Goal: Task Accomplishment & Management: Complete application form

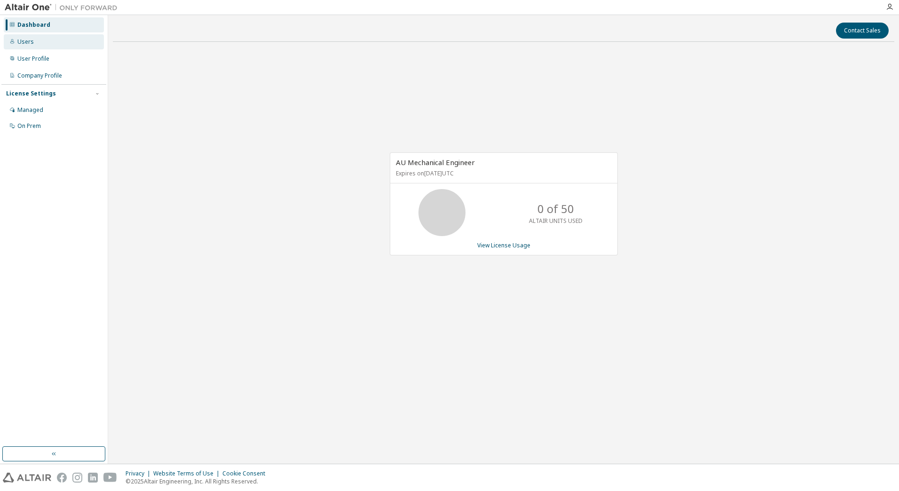
click at [25, 43] on div "Users" at bounding box center [25, 42] width 16 height 8
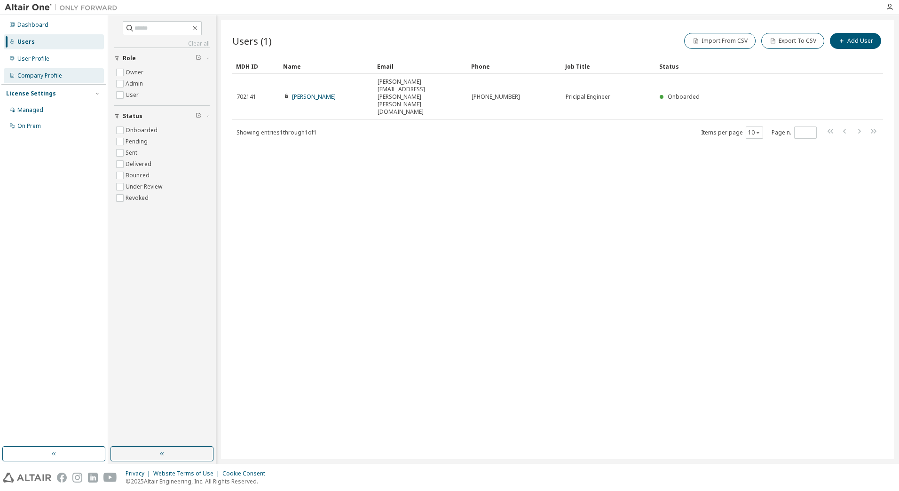
click at [24, 74] on div "Company Profile" at bounding box center [39, 76] width 45 height 8
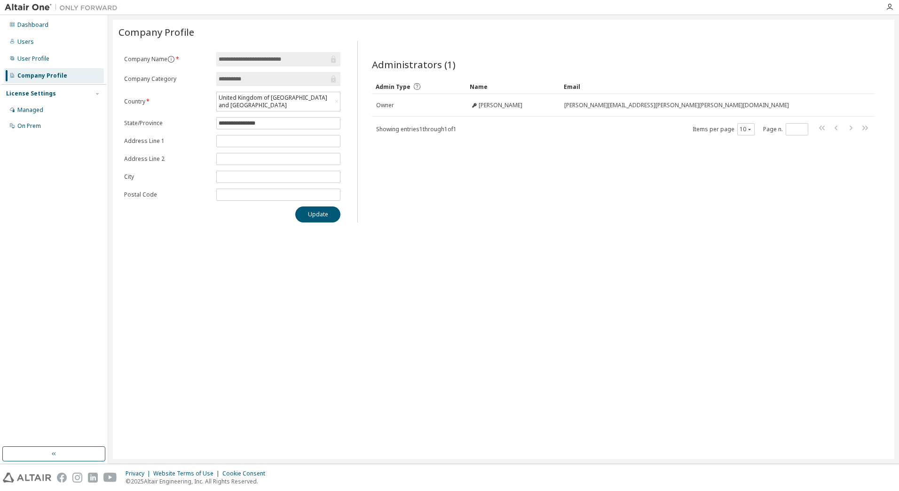
click at [98, 92] on icon "button" at bounding box center [97, 94] width 6 height 6
click at [32, 94] on div "License Settings" at bounding box center [31, 94] width 50 height 8
click at [27, 110] on div "Managed" at bounding box center [30, 110] width 26 height 8
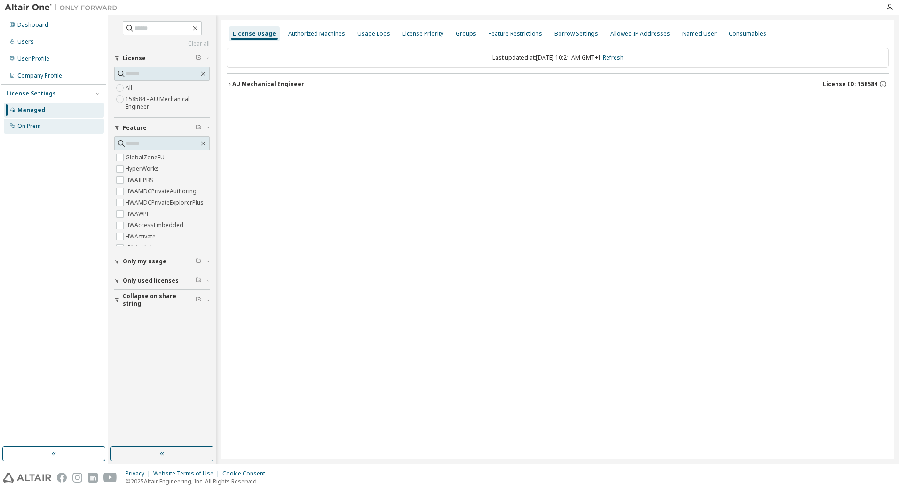
click at [35, 125] on div "On Prem" at bounding box center [29, 126] width 24 height 8
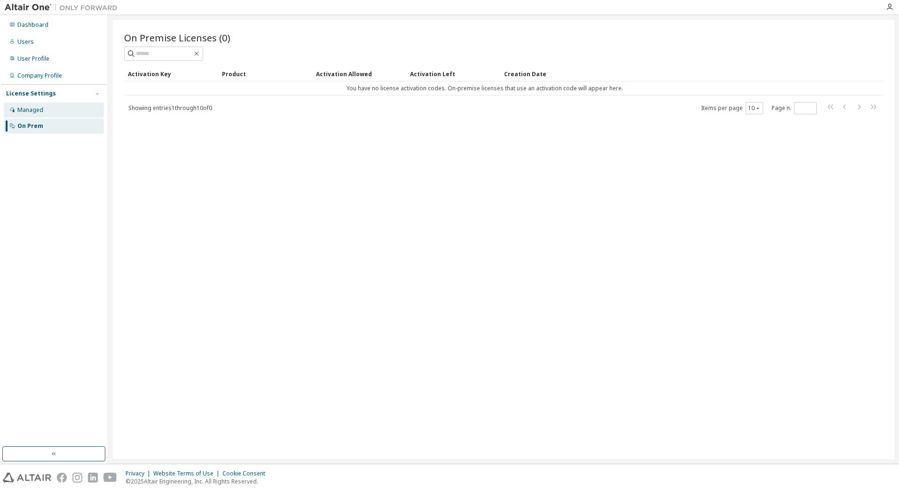
click at [27, 114] on div "Managed" at bounding box center [54, 109] width 100 height 15
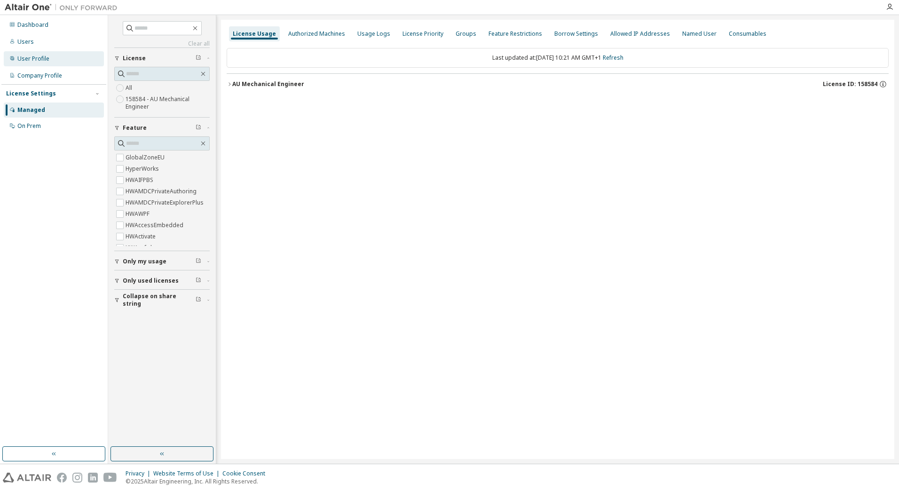
click at [28, 56] on div "User Profile" at bounding box center [33, 59] width 32 height 8
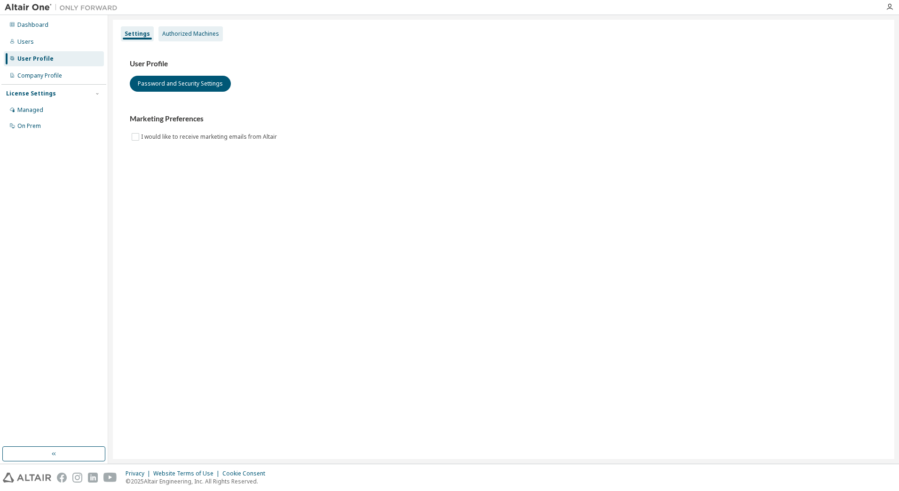
click at [184, 34] on div "Authorized Machines" at bounding box center [190, 34] width 57 height 8
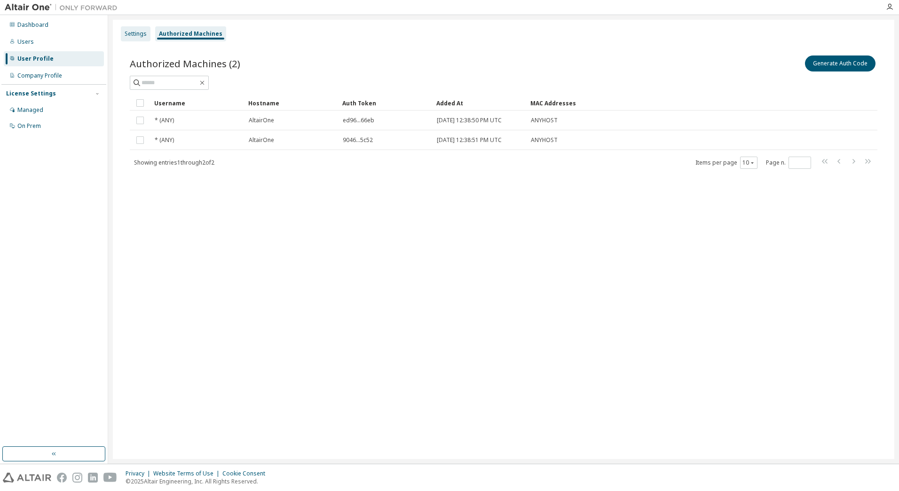
click at [133, 37] on div "Settings" at bounding box center [136, 34] width 22 height 8
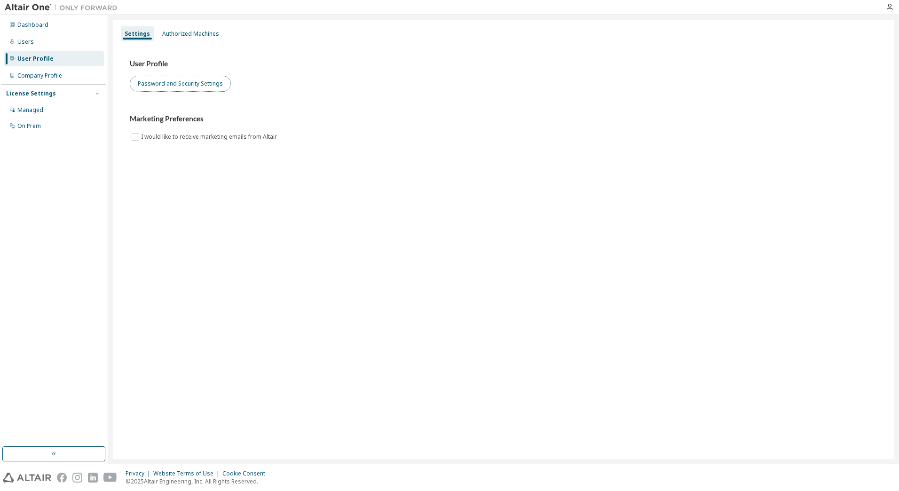
click at [176, 80] on button "Password and Security Settings" at bounding box center [180, 84] width 101 height 16
click at [17, 43] on div "Users" at bounding box center [25, 42] width 16 height 8
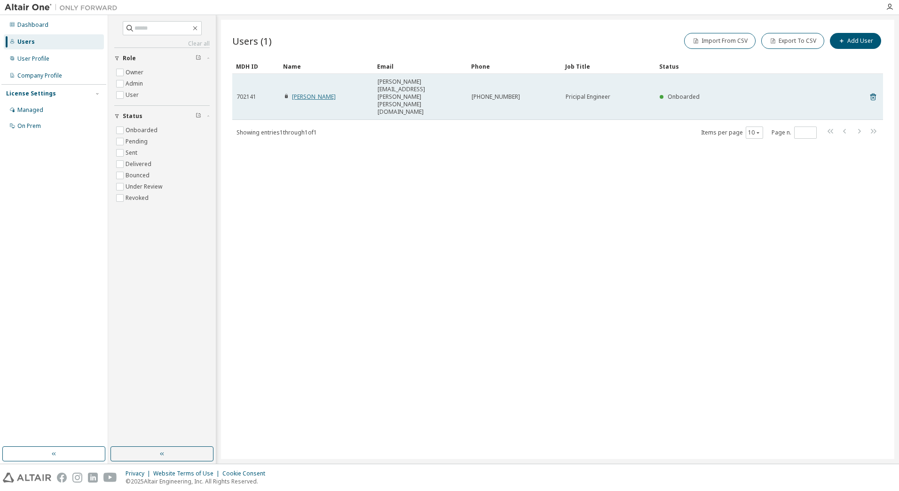
click at [312, 93] on link "[PERSON_NAME]" at bounding box center [314, 97] width 44 height 8
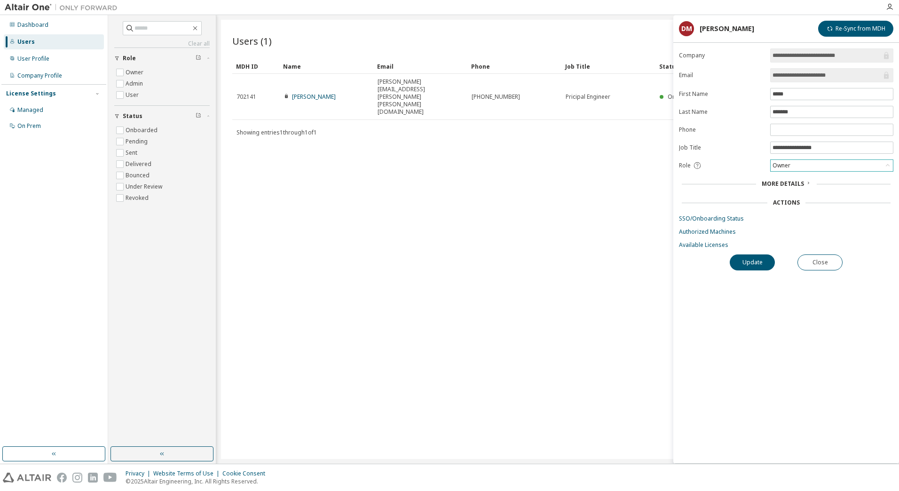
click at [858, 167] on div "Owner" at bounding box center [832, 165] width 122 height 11
click at [782, 179] on li "Admin" at bounding box center [831, 178] width 120 height 12
click at [760, 262] on button "Update" at bounding box center [752, 262] width 45 height 16
click at [820, 166] on div "Admin" at bounding box center [832, 165] width 122 height 11
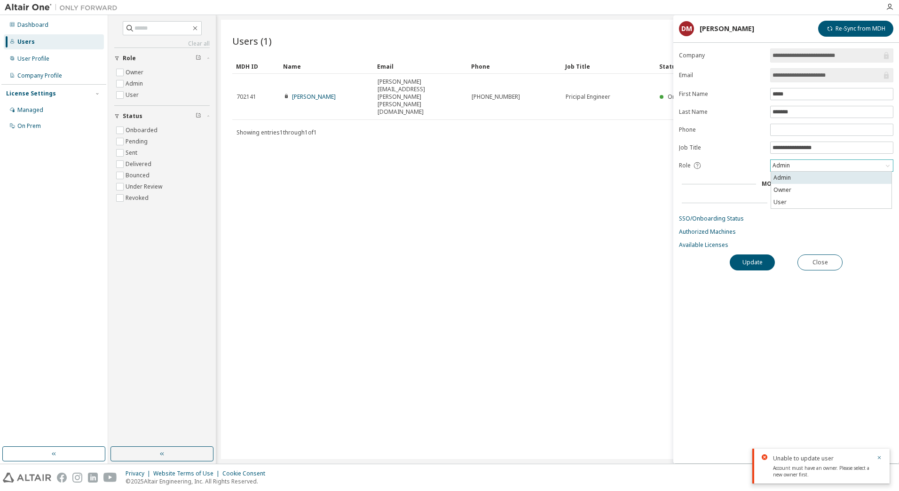
click at [791, 177] on li "Admin" at bounding box center [831, 178] width 120 height 12
click at [768, 266] on button "Update" at bounding box center [752, 262] width 45 height 16
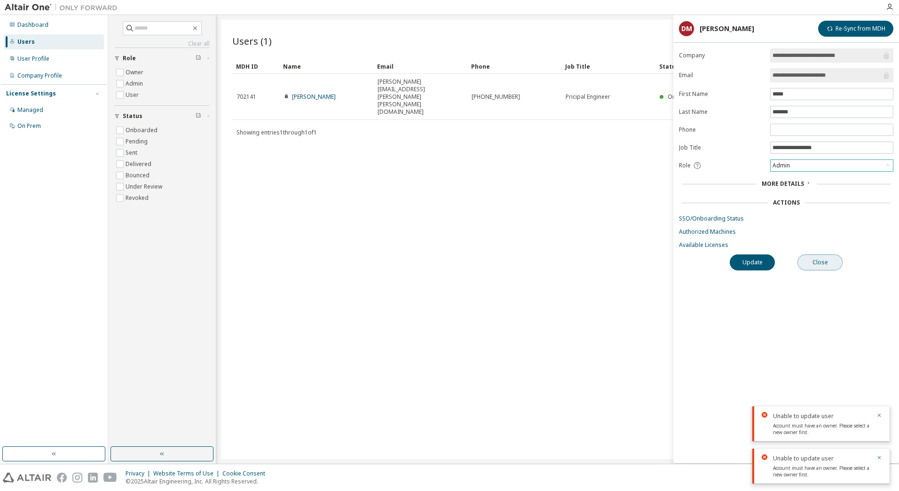
click at [825, 261] on button "Close" at bounding box center [819, 262] width 45 height 16
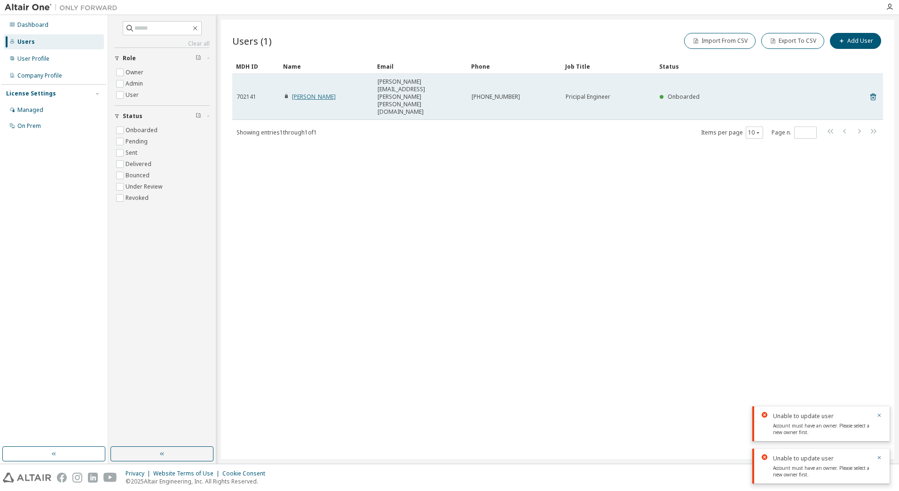
click at [316, 93] on link "[PERSON_NAME]" at bounding box center [314, 97] width 44 height 8
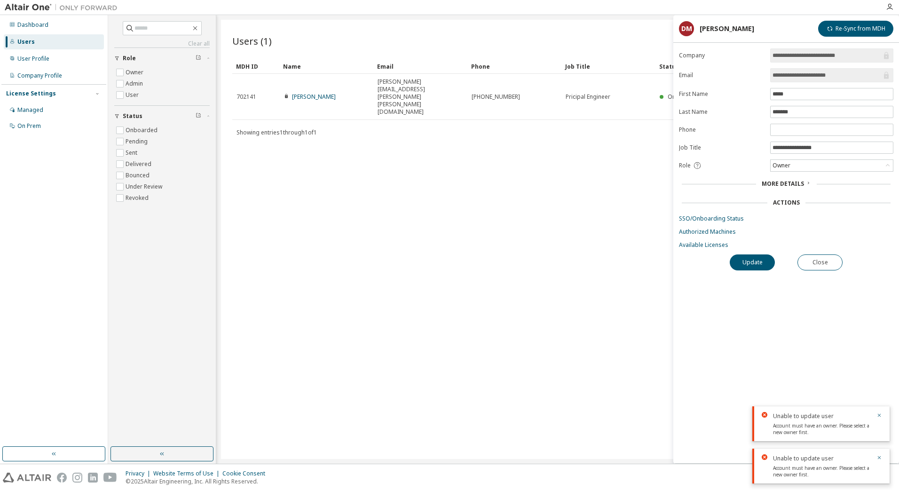
click at [618, 210] on div "Users (1) Import From CSV Export To CSV Add User Clear Load Save Save As Field …" at bounding box center [557, 239] width 673 height 439
click at [823, 261] on button "Close" at bounding box center [819, 262] width 45 height 16
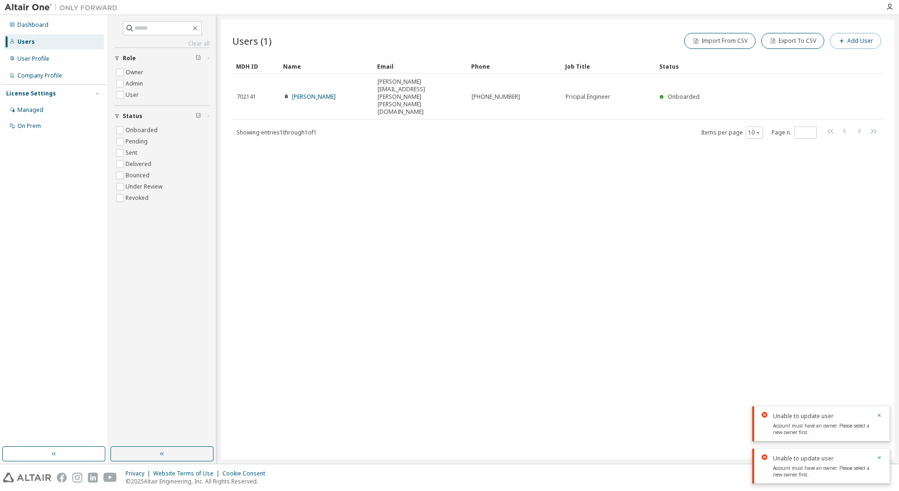
click at [856, 39] on button "Add User" at bounding box center [855, 41] width 51 height 16
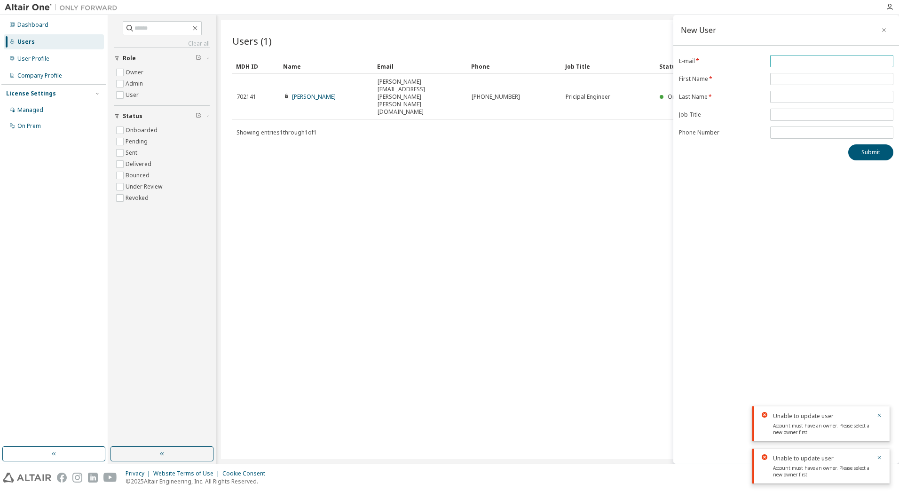
click at [822, 63] on input "email" at bounding box center [831, 61] width 118 height 8
type input "**********"
click at [783, 78] on input "text" at bounding box center [831, 79] width 118 height 8
type input "**********"
click at [787, 96] on input "text" at bounding box center [831, 97] width 118 height 8
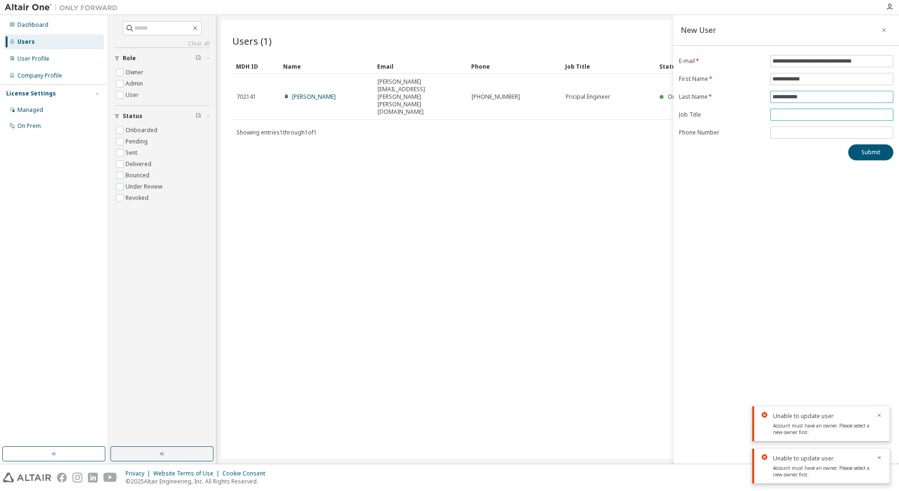
type input "**********"
click at [792, 115] on input "text" at bounding box center [831, 115] width 118 height 8
type input "**********"
drag, startPoint x: 774, startPoint y: 62, endPoint x: 840, endPoint y: 63, distance: 66.3
click at [840, 63] on input "**********" at bounding box center [831, 61] width 118 height 8
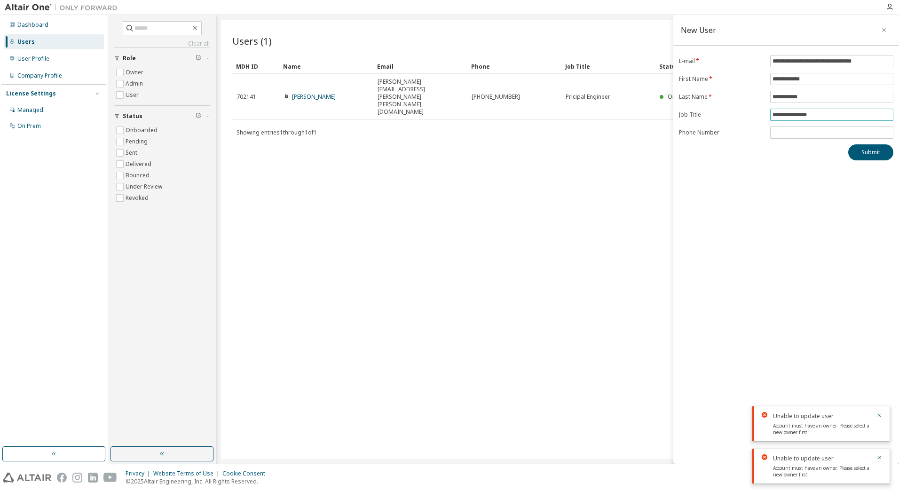
click at [814, 116] on input "**********" at bounding box center [831, 115] width 118 height 8
drag, startPoint x: 818, startPoint y: 115, endPoint x: 768, endPoint y: 122, distance: 50.8
click at [768, 122] on form "**********" at bounding box center [786, 97] width 214 height 84
click at [778, 132] on input "tel" at bounding box center [831, 133] width 118 height 8
click at [778, 134] on input "tel" at bounding box center [831, 133] width 118 height 8
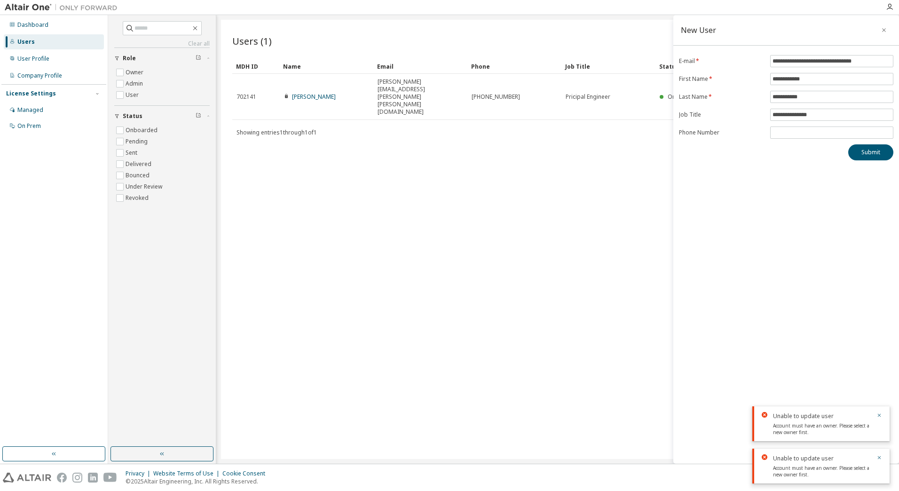
click at [784, 142] on div "**********" at bounding box center [786, 107] width 226 height 105
click at [790, 137] on span at bounding box center [831, 132] width 123 height 12
click at [786, 135] on input "tel" at bounding box center [831, 133] width 118 height 8
paste input "**********"
click at [810, 134] on input "**********" at bounding box center [831, 133] width 118 height 8
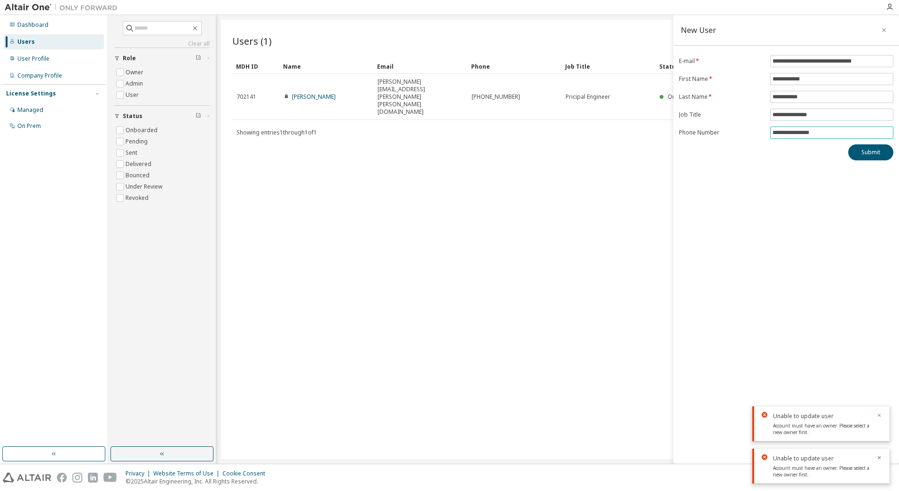
type input "**********"
click at [879, 415] on icon "button" at bounding box center [879, 415] width 3 height 3
click at [880, 456] on icon "button" at bounding box center [879, 458] width 6 height 6
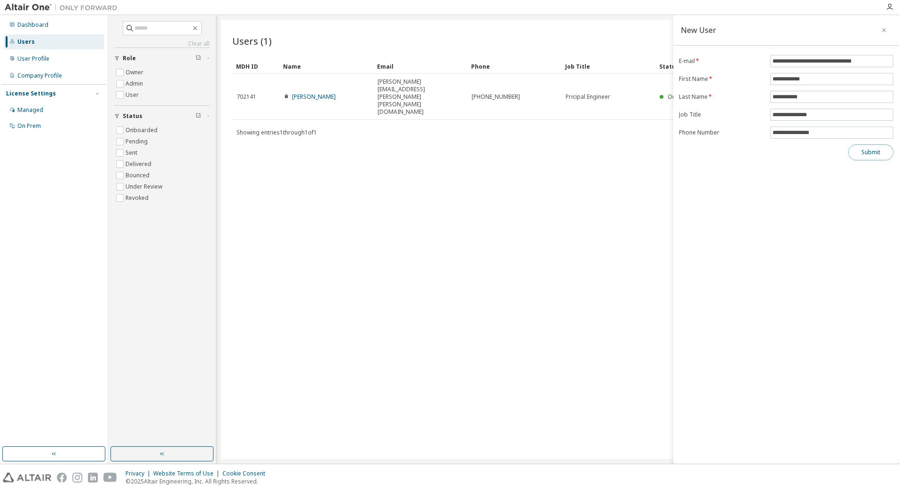
click at [867, 152] on button "Submit" at bounding box center [870, 152] width 45 height 16
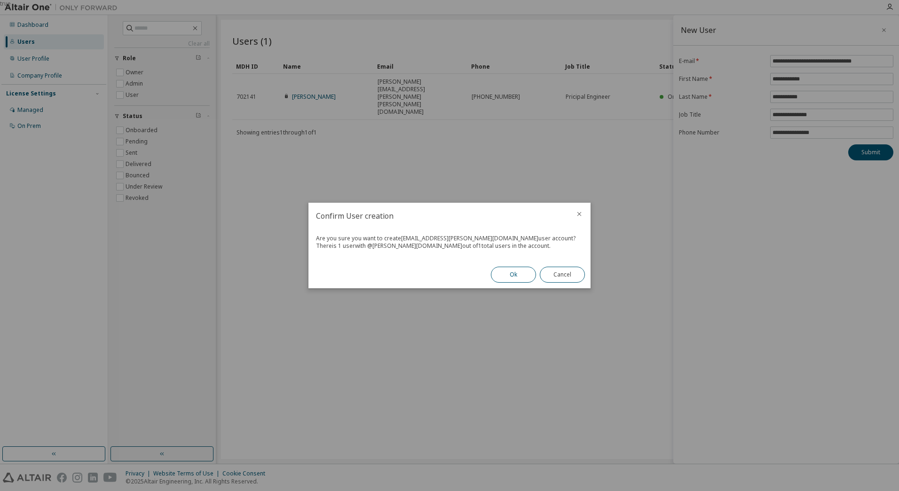
click at [511, 273] on button "Ok" at bounding box center [513, 275] width 45 height 16
click at [567, 275] on button "Close" at bounding box center [562, 275] width 45 height 16
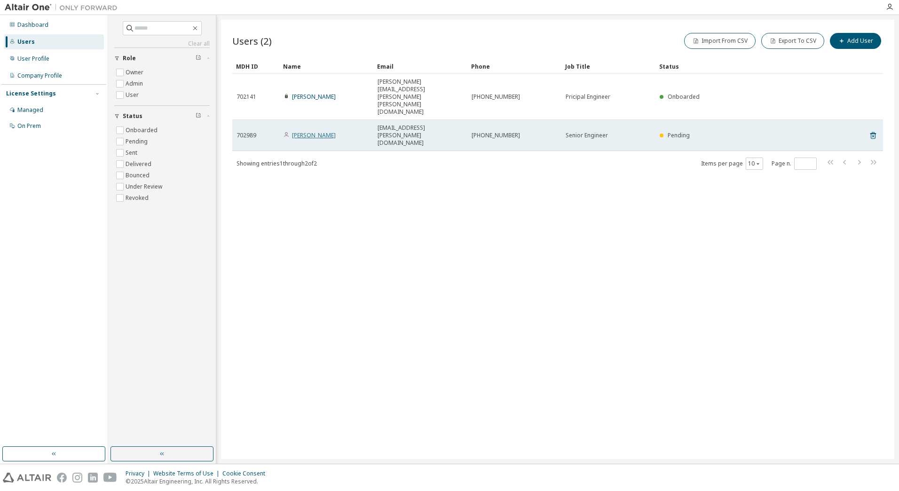
click at [305, 131] on link "[PERSON_NAME]" at bounding box center [314, 135] width 44 height 8
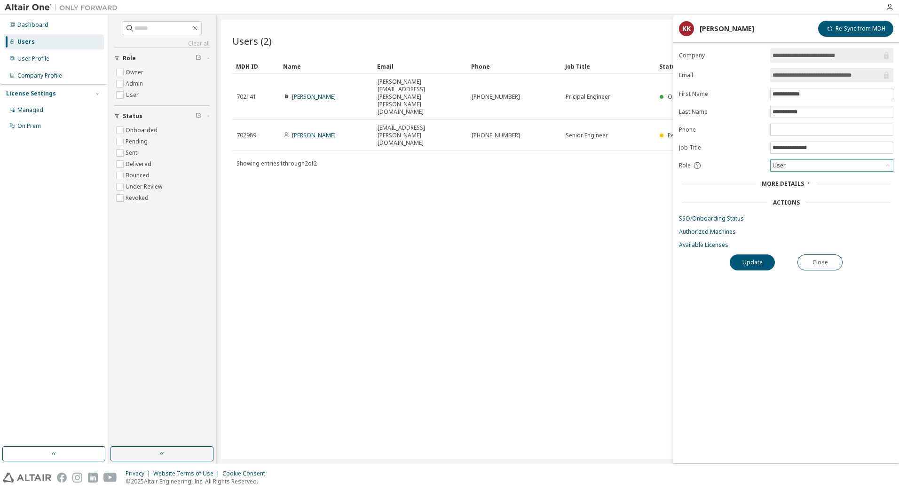
click at [885, 167] on icon at bounding box center [887, 165] width 9 height 9
click at [809, 175] on li "Admin" at bounding box center [831, 178] width 120 height 12
click at [753, 263] on button "Update" at bounding box center [752, 262] width 45 height 16
click at [834, 264] on button "Close" at bounding box center [820, 262] width 45 height 16
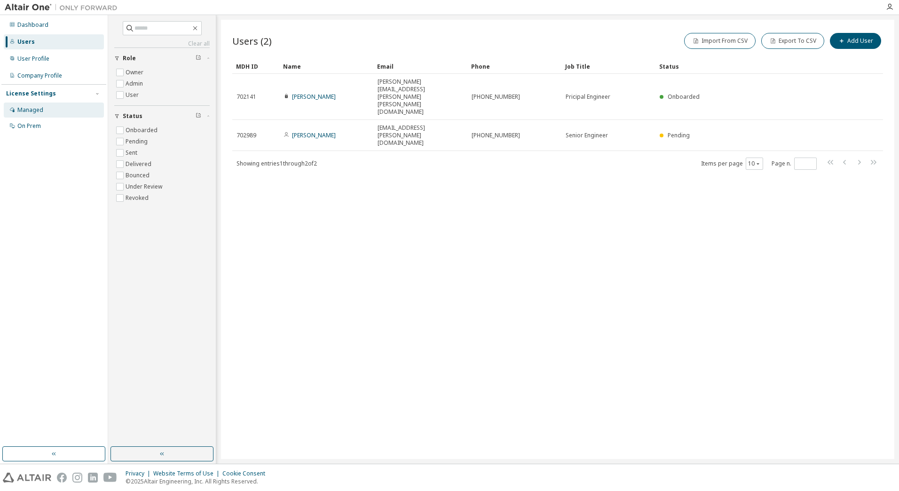
click at [27, 111] on div "Managed" at bounding box center [30, 110] width 26 height 8
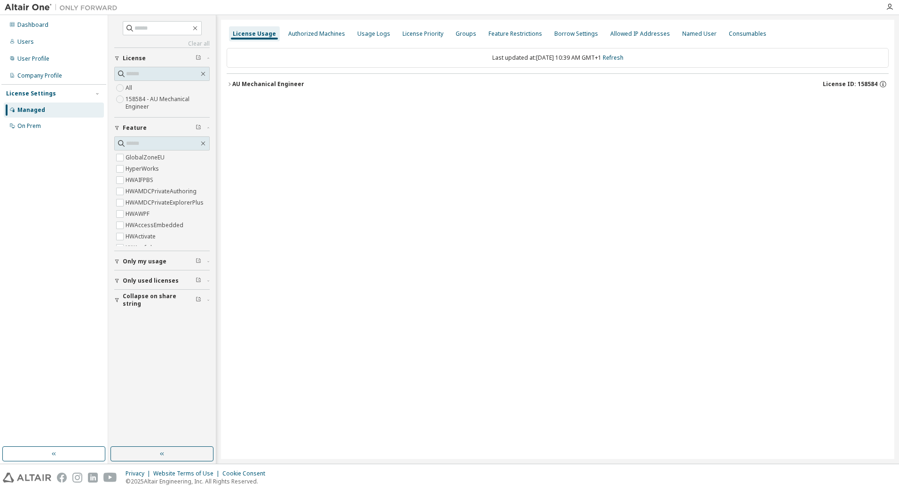
click at [230, 85] on icon "button" at bounding box center [229, 83] width 2 height 3
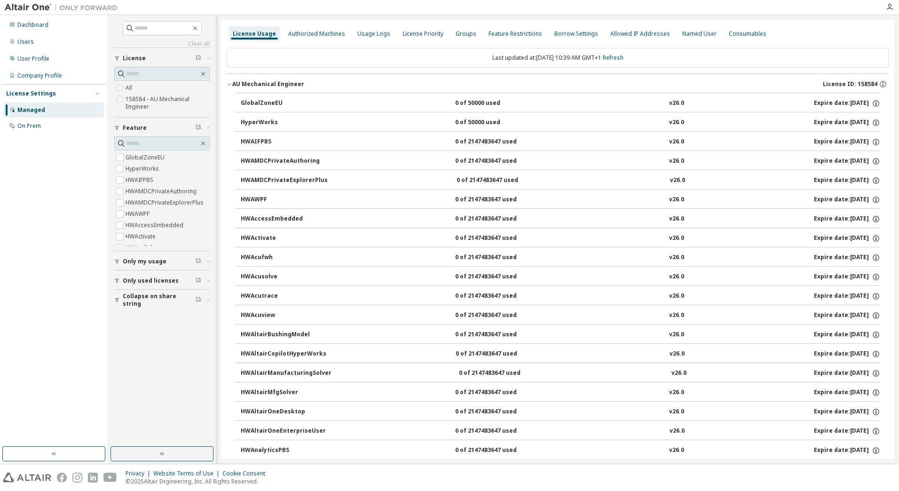
click at [230, 85] on icon "button" at bounding box center [229, 85] width 3 height 2
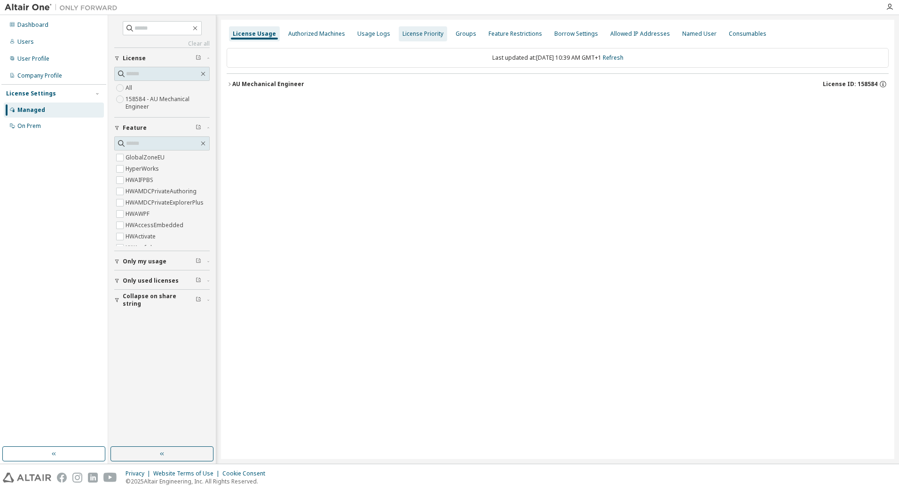
click at [314, 35] on div "Authorized Machines" at bounding box center [316, 34] width 57 height 8
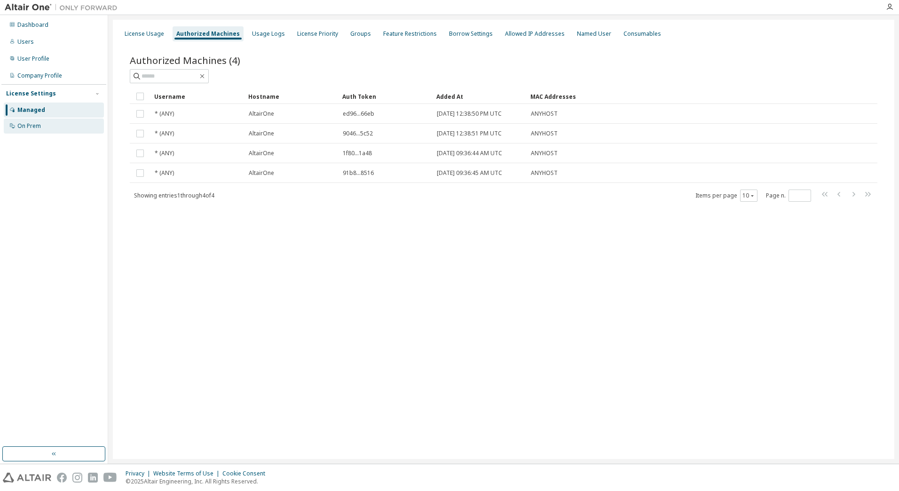
click at [28, 126] on div "On Prem" at bounding box center [29, 126] width 24 height 8
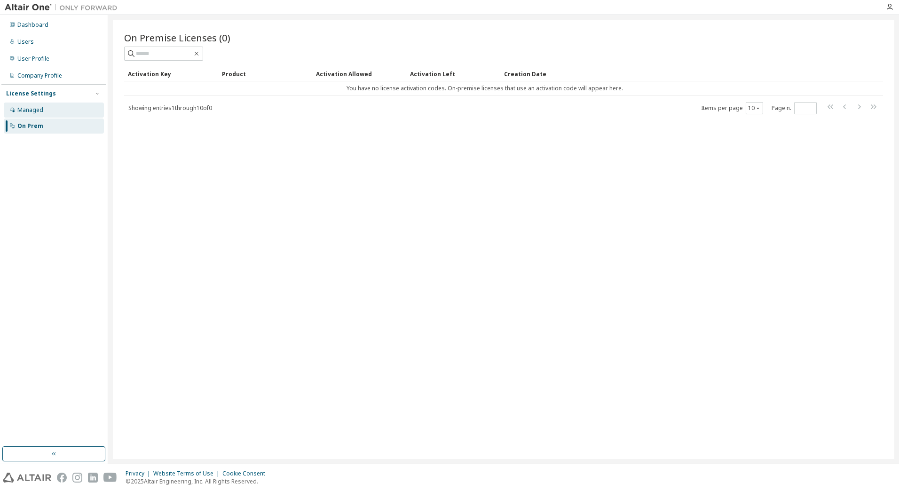
click at [29, 109] on div "Managed" at bounding box center [30, 110] width 26 height 8
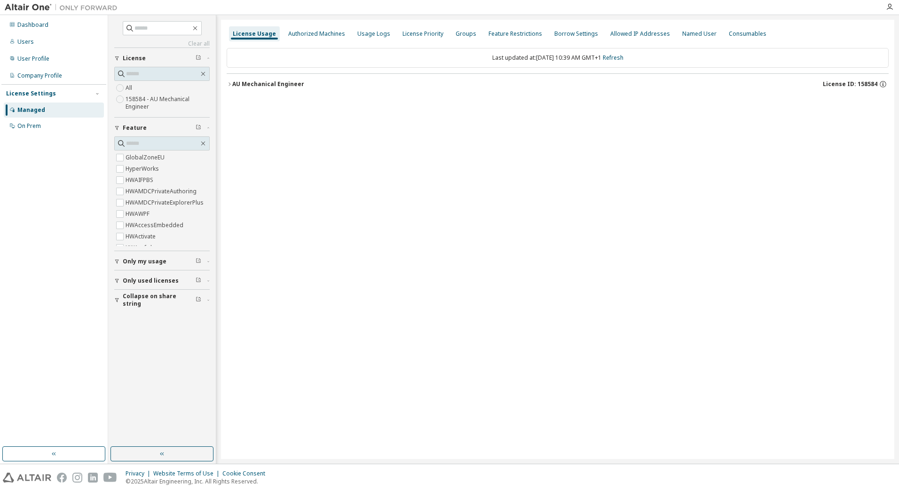
click at [231, 82] on icon "button" at bounding box center [230, 84] width 6 height 6
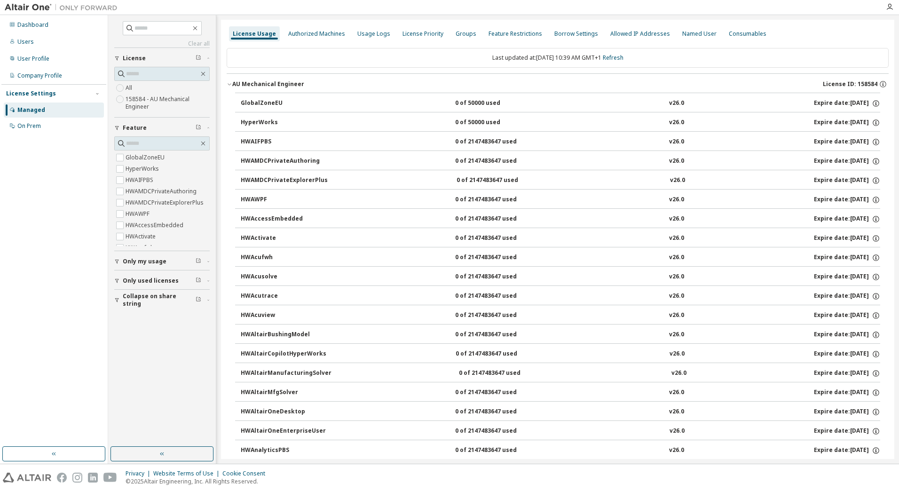
click at [231, 82] on icon "button" at bounding box center [230, 84] width 6 height 6
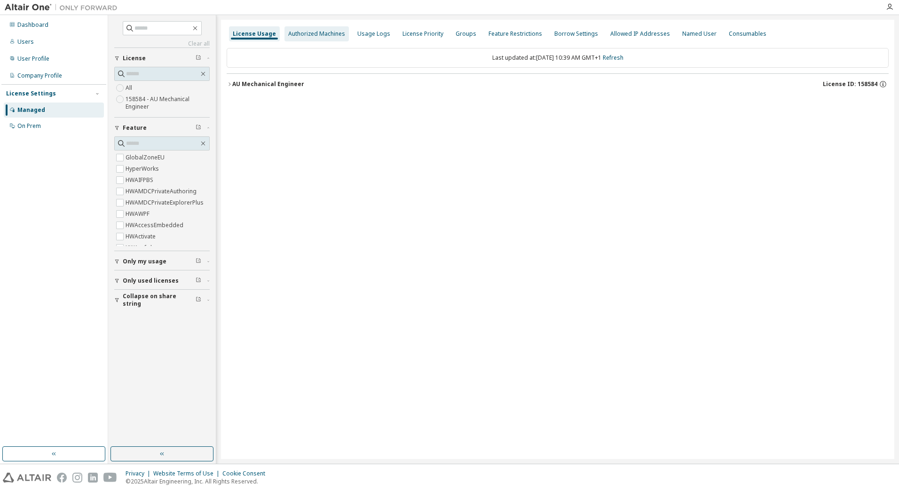
click at [324, 34] on div "Authorized Machines" at bounding box center [316, 34] width 57 height 8
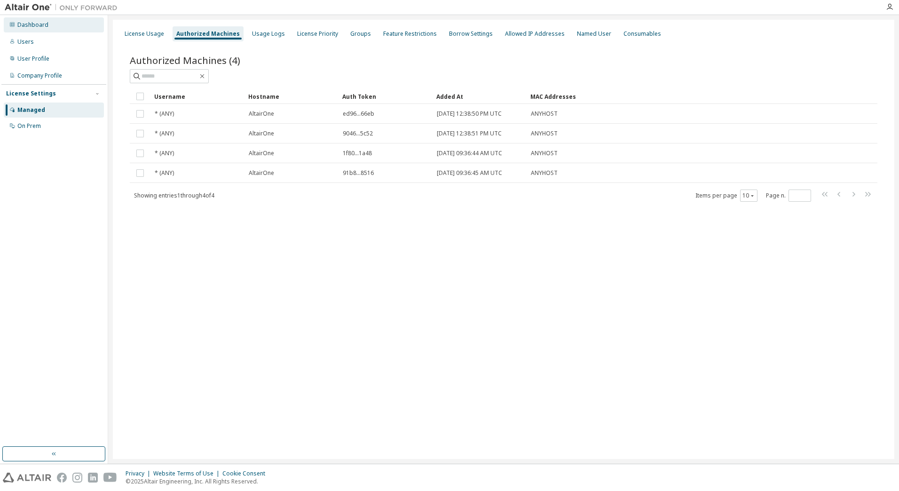
click at [16, 27] on div "Dashboard" at bounding box center [54, 24] width 100 height 15
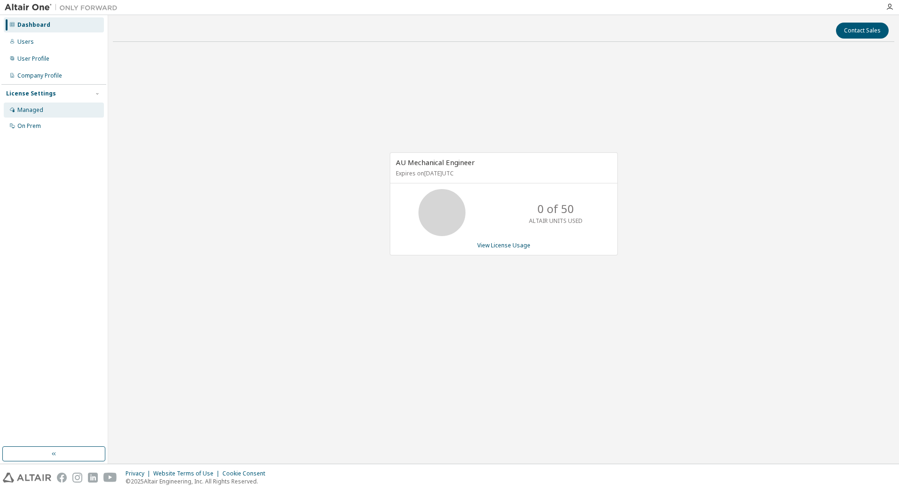
click at [36, 112] on div "Managed" at bounding box center [30, 110] width 26 height 8
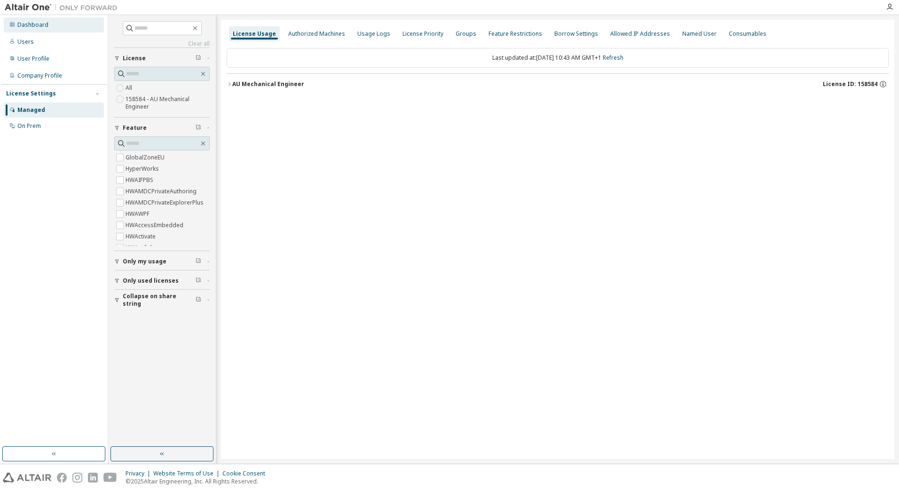
click at [33, 19] on div "Dashboard" at bounding box center [54, 24] width 100 height 15
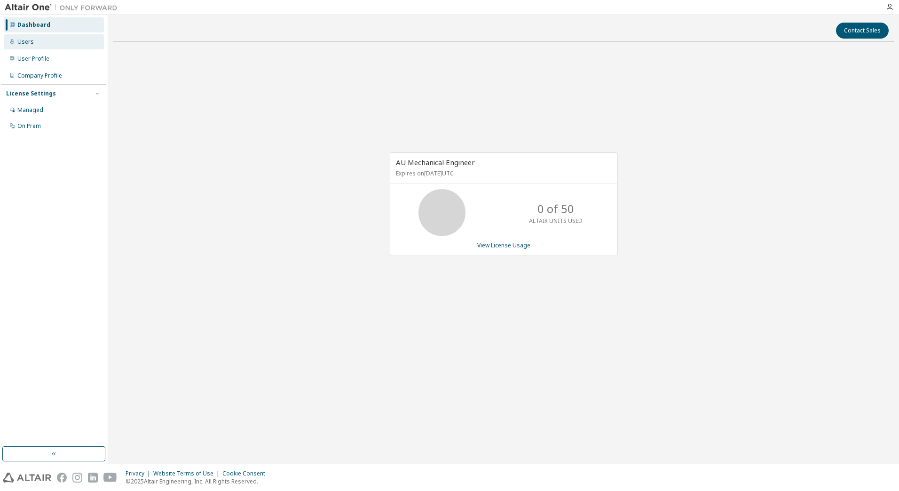
click at [22, 42] on div "Users" at bounding box center [25, 42] width 16 height 8
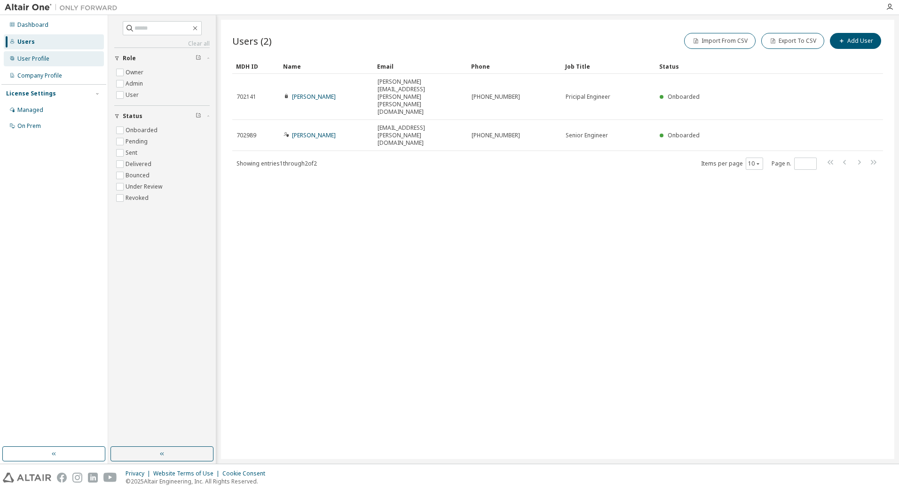
click at [23, 57] on div "User Profile" at bounding box center [33, 59] width 32 height 8
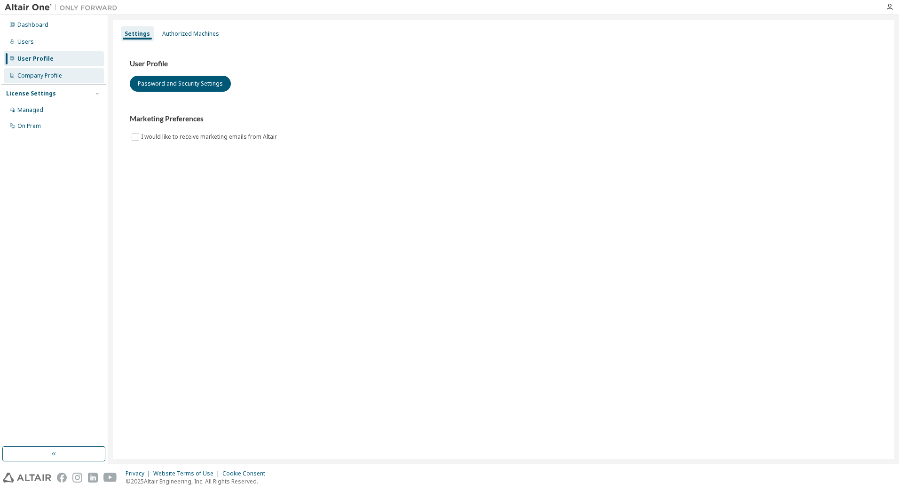
click at [30, 74] on div "Company Profile" at bounding box center [39, 76] width 45 height 8
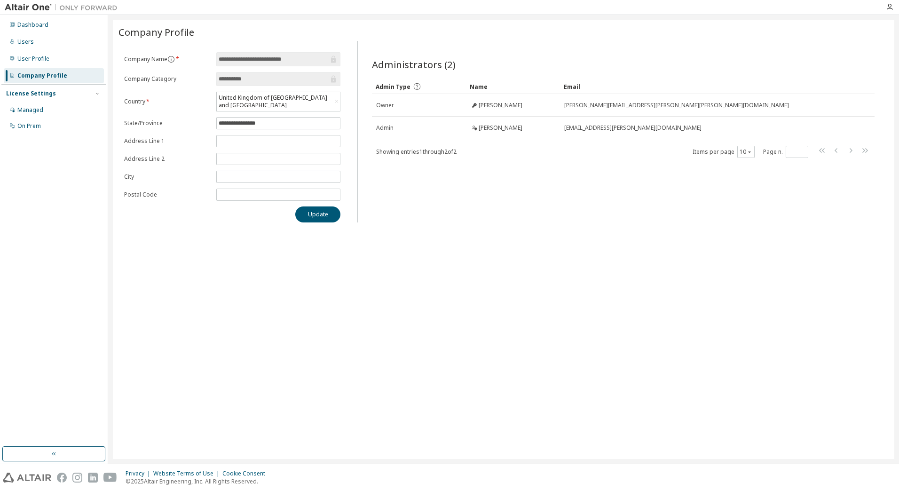
click at [34, 11] on img at bounding box center [64, 7] width 118 height 9
click at [29, 26] on div "Dashboard" at bounding box center [32, 25] width 31 height 8
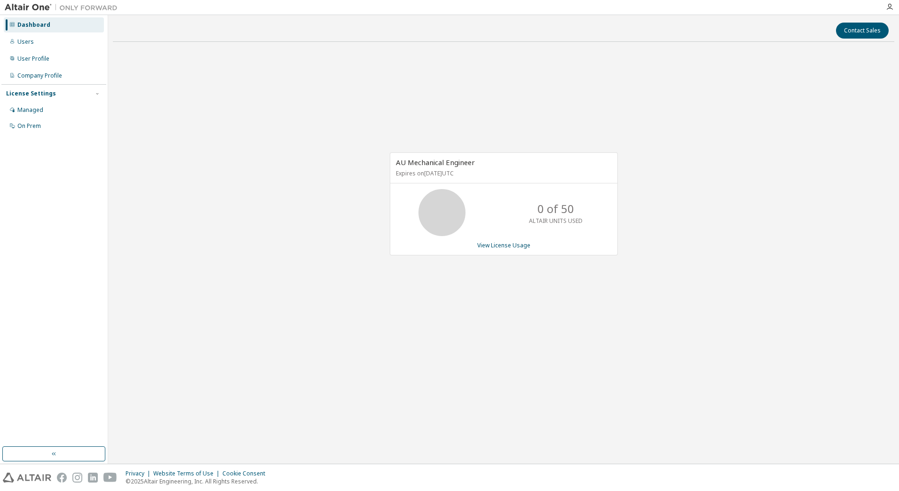
click at [13, 6] on img at bounding box center [64, 7] width 118 height 9
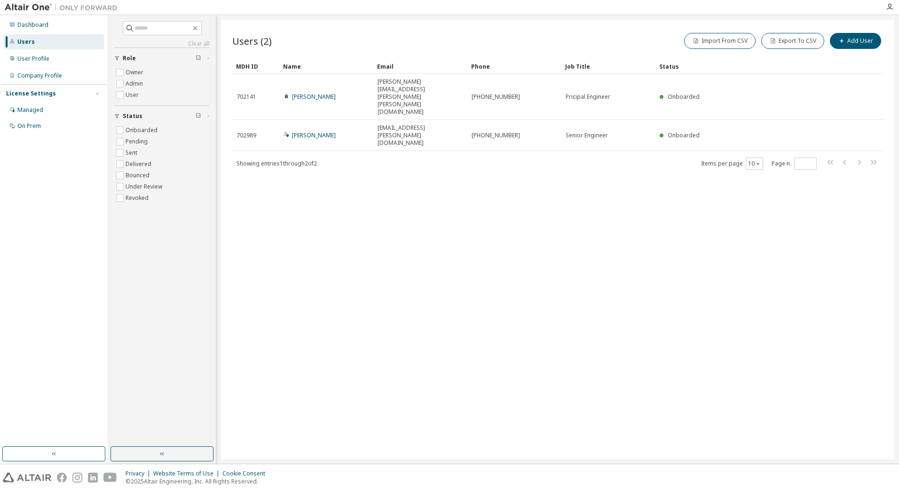
drag, startPoint x: 0, startPoint y: 1, endPoint x: 249, endPoint y: 177, distance: 305.2
click at [249, 177] on div "Users (2) Import From CSV Export To CSV Add User Clear Load Save Save As Field …" at bounding box center [557, 239] width 673 height 439
click at [27, 21] on div "Dashboard" at bounding box center [32, 25] width 31 height 8
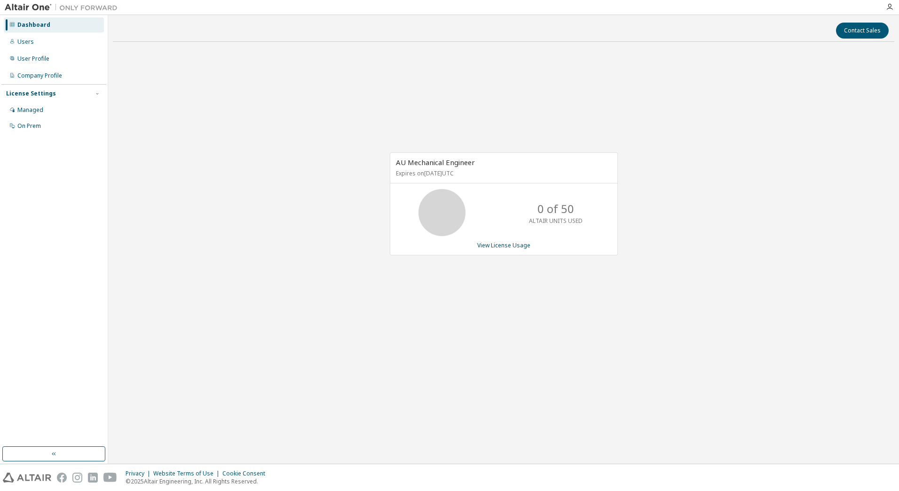
click at [26, 6] on img at bounding box center [64, 7] width 118 height 9
